Goal: Find specific page/section: Find specific page/section

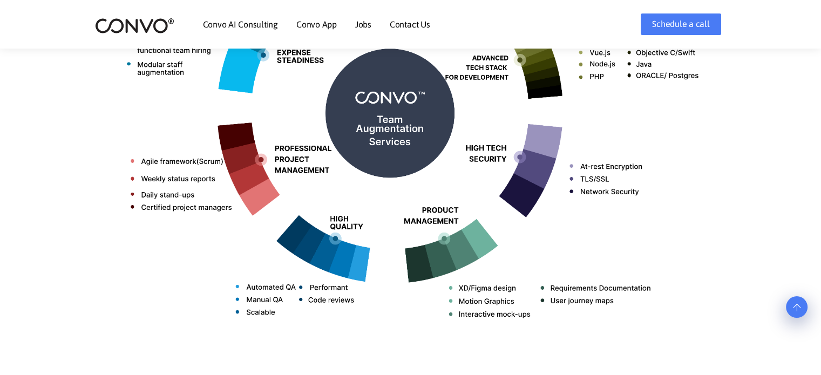
scroll to position [634, 0]
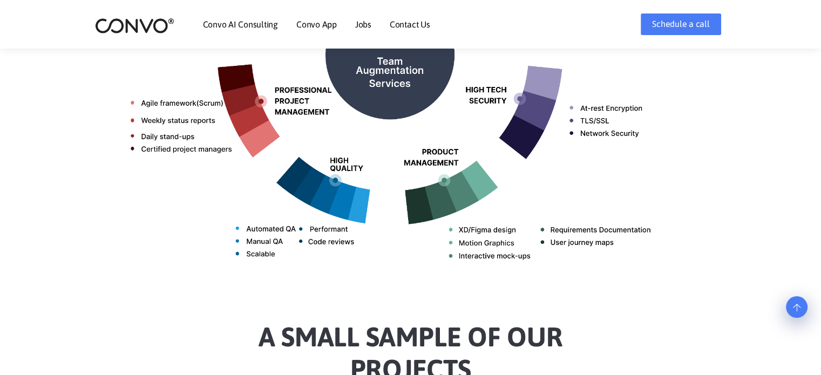
click at [408, 23] on link "Contact Us" at bounding box center [410, 24] width 40 height 9
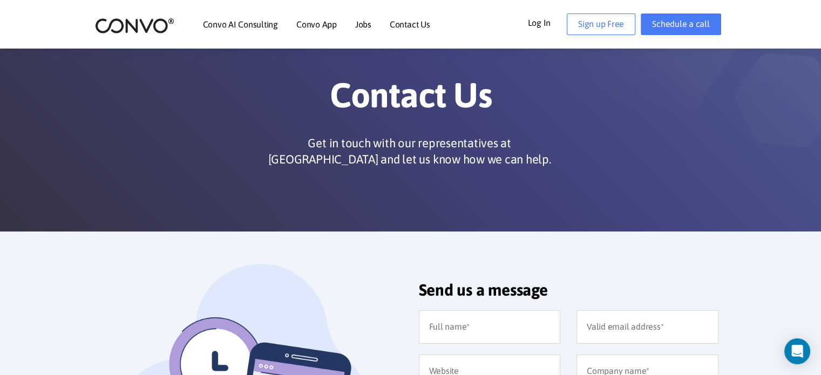
scroll to position [22, 0]
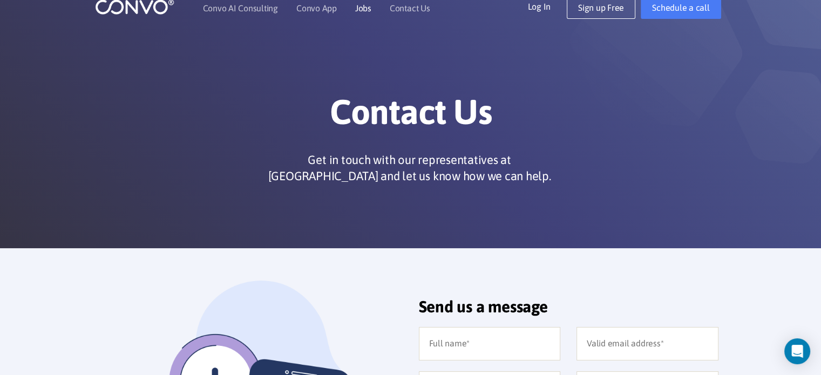
click at [359, 12] on link "Jobs" at bounding box center [363, 8] width 16 height 9
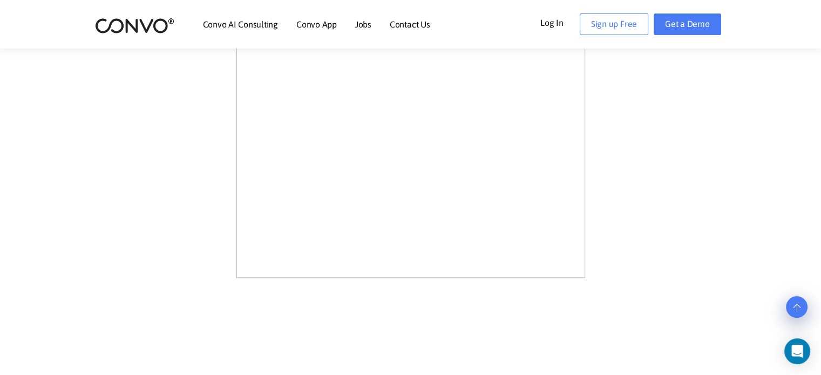
scroll to position [842, 0]
